Goal: Use online tool/utility: Use online tool/utility

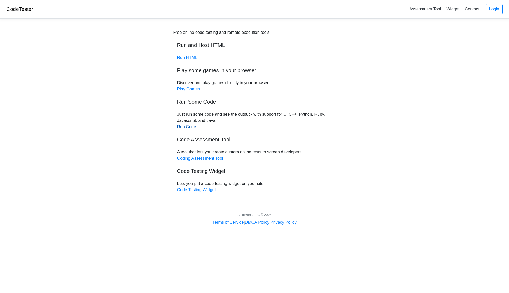
click at [192, 127] on link "Run Code" at bounding box center [186, 127] width 19 height 4
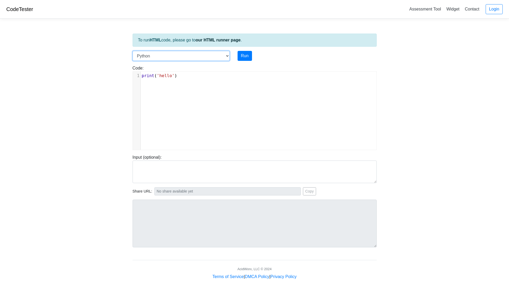
click at [226, 56] on select "C C++ Go Java Javascript Python Ruby" at bounding box center [181, 56] width 97 height 10
select select "c"
click at [133, 51] on select "C C++ Go Java Javascript Python Ruby" at bounding box center [181, 56] width 97 height 10
drag, startPoint x: 165, startPoint y: 119, endPoint x: 171, endPoint y: 109, distance: 11.9
click at [165, 119] on div "xxxxxxxxxx 1 #include < stdio . h > 2 int main () { 3 printf ( "hello" ); 4 ret…" at bounding box center [258, 115] width 251 height 86
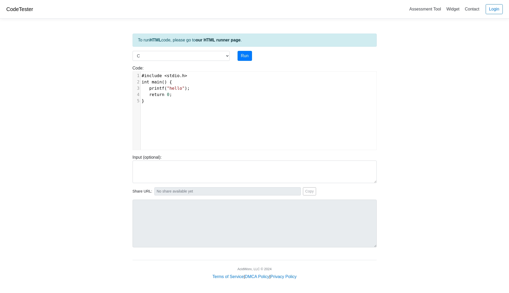
scroll to position [2, 0]
type textarea "#include <stdio.h> int main() { printf("hello"); return 0; }"
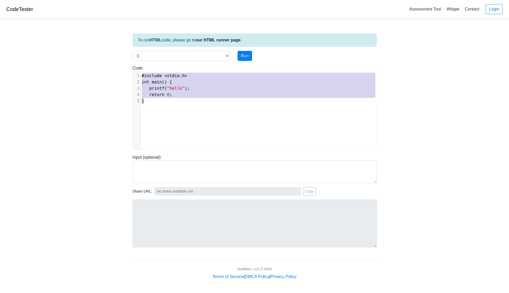
drag, startPoint x: 162, startPoint y: 105, endPoint x: 133, endPoint y: 74, distance: 42.9
click at [133, 74] on div "x 1 #include < stdio . h > 2 int main () { 3 printf ( "hello" ); 4 return 0 ; 5…" at bounding box center [258, 115] width 251 height 86
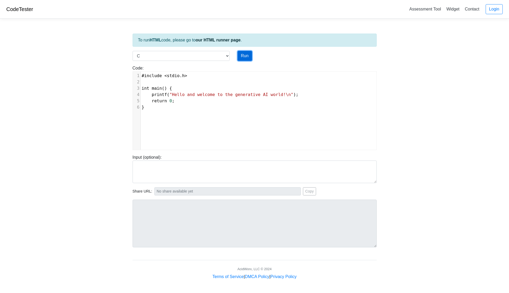
click at [246, 58] on button "Run" at bounding box center [244, 56] width 14 height 10
type input "[URL][DOMAIN_NAME]"
type textarea "Stdout: Hello and welcome to the generative AI world!"
